Goal: Task Accomplishment & Management: Manage account settings

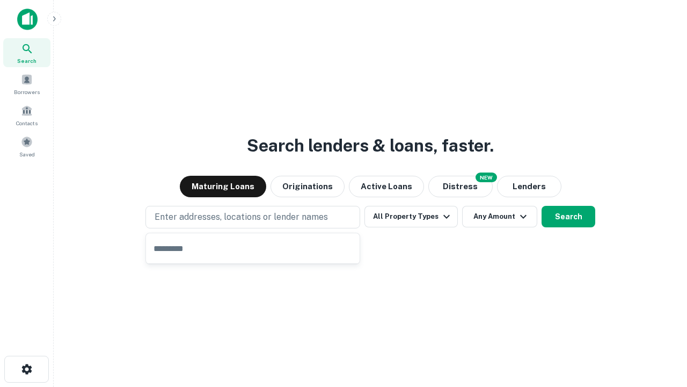
type input "**********"
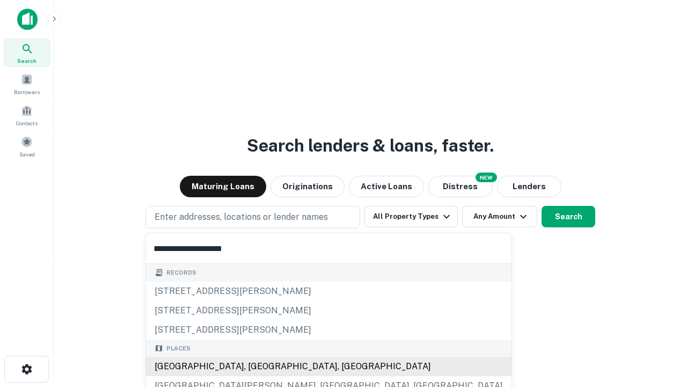
click at [257, 366] on div "[GEOGRAPHIC_DATA], [GEOGRAPHIC_DATA], [GEOGRAPHIC_DATA]" at bounding box center [329, 366] width 366 height 19
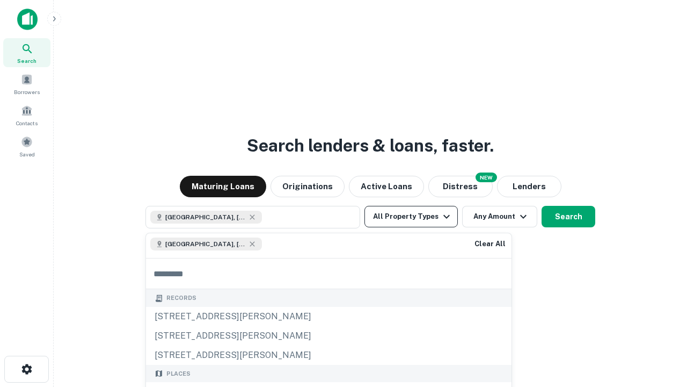
click at [411, 216] on button "All Property Types" at bounding box center [411, 216] width 93 height 21
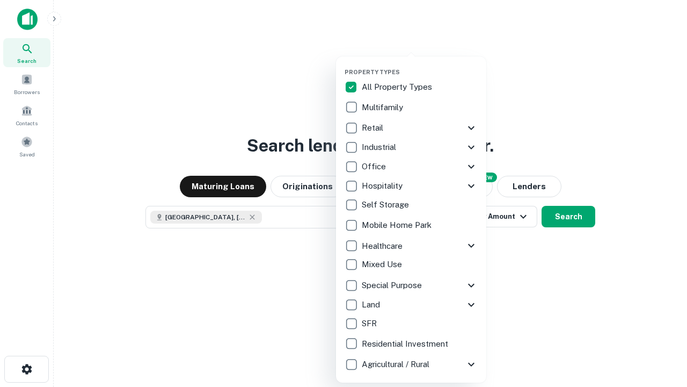
click at [420, 65] on button "button" at bounding box center [420, 65] width 150 height 1
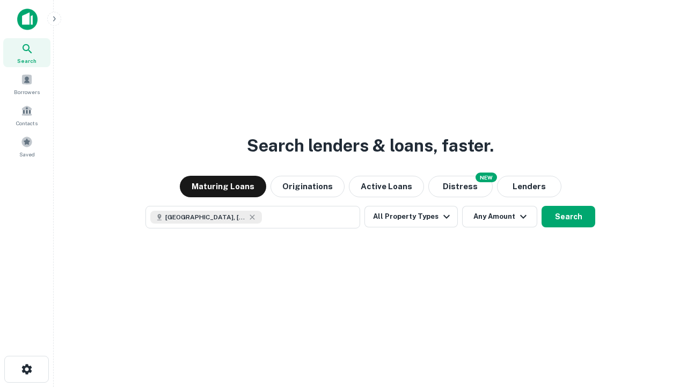
scroll to position [17, 0]
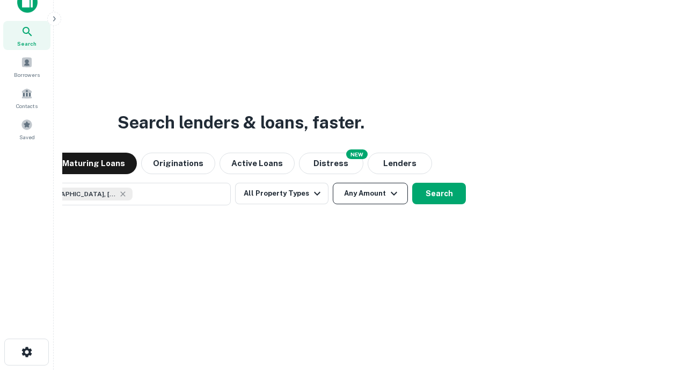
click at [333, 183] on button "Any Amount" at bounding box center [370, 193] width 75 height 21
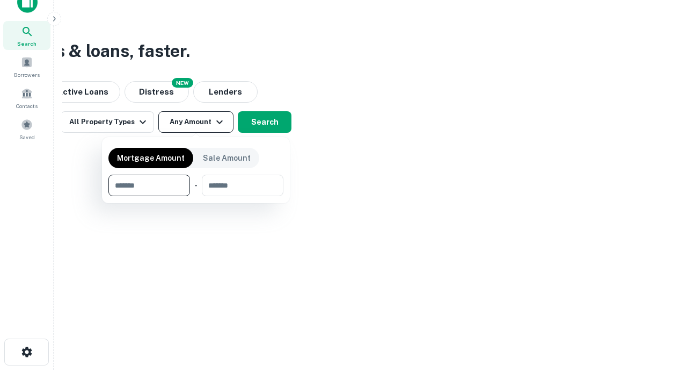
type input "*******"
click at [196, 196] on button "button" at bounding box center [195, 196] width 175 height 1
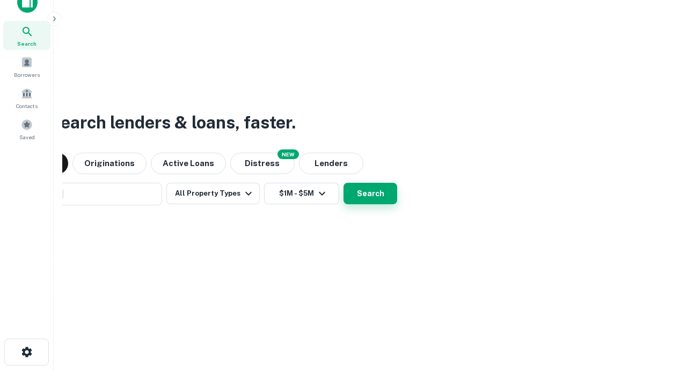
click at [344, 183] on button "Search" at bounding box center [371, 193] width 54 height 21
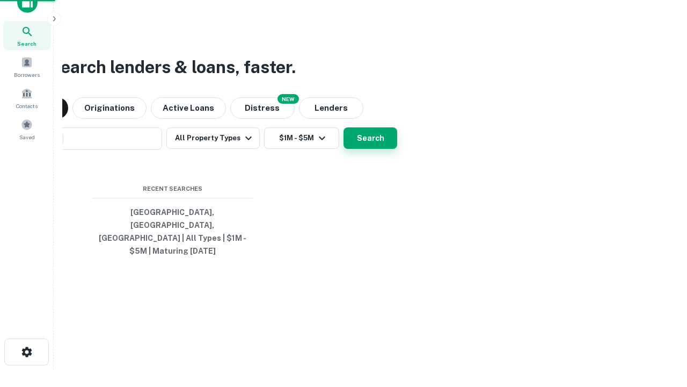
scroll to position [35, 304]
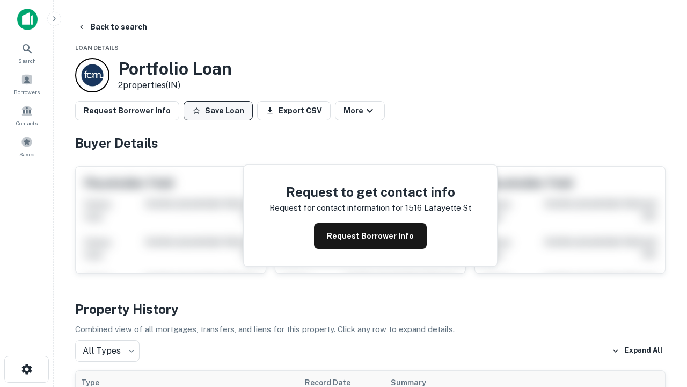
click at [218, 111] on button "Save Loan" at bounding box center [218, 110] width 69 height 19
click at [221, 111] on button "Loan Saved" at bounding box center [221, 110] width 74 height 19
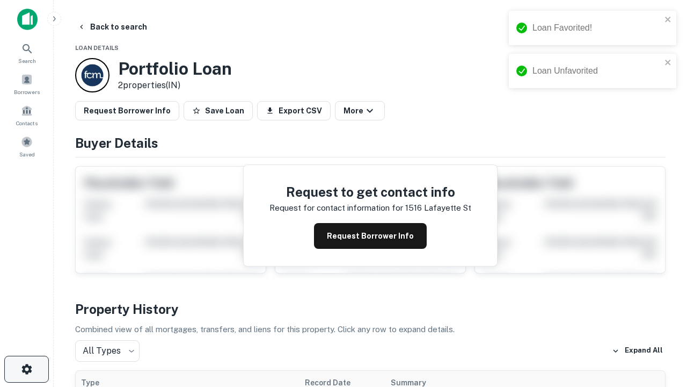
click at [26, 369] on icon "button" at bounding box center [26, 369] width 13 height 13
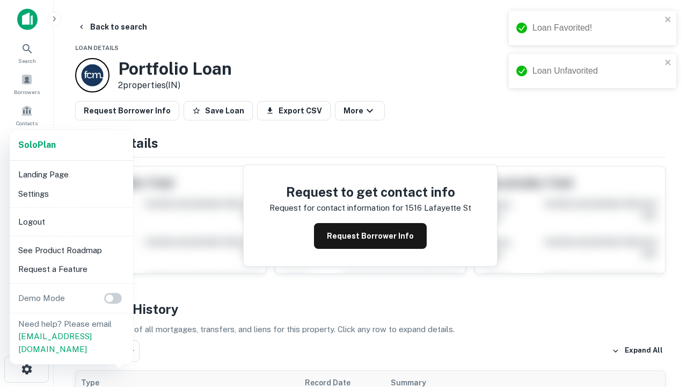
click at [71, 221] on li "Logout" at bounding box center [71, 221] width 115 height 19
